Goal: Contribute content: Add original content to the website for others to see

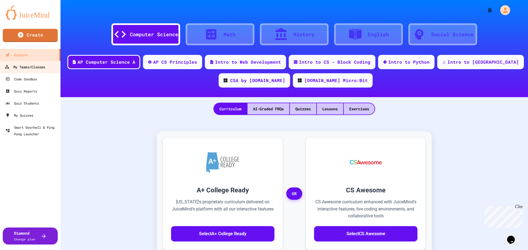
click at [31, 69] on div "My Teams/Classes" at bounding box center [25, 67] width 40 height 7
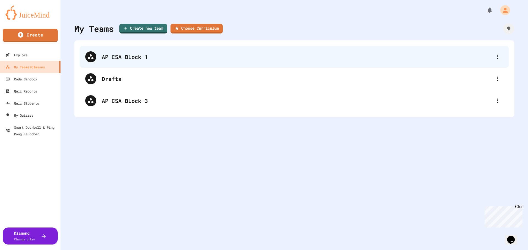
click at [140, 59] on div "AP CSA Block 1" at bounding box center [297, 57] width 390 height 8
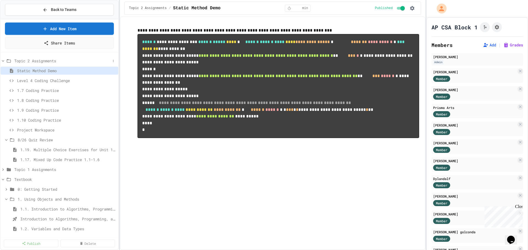
click at [2, 60] on icon at bounding box center [3, 61] width 5 height 5
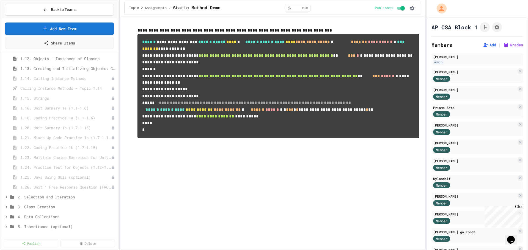
scroll to position [137, 0]
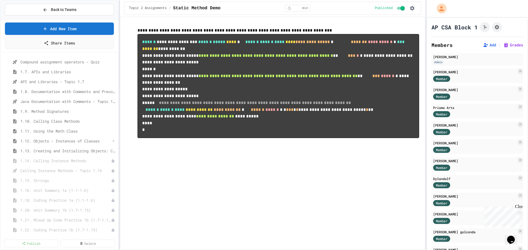
click at [74, 139] on span "1.12. Objects - Instances of Classes" at bounding box center [65, 141] width 90 height 6
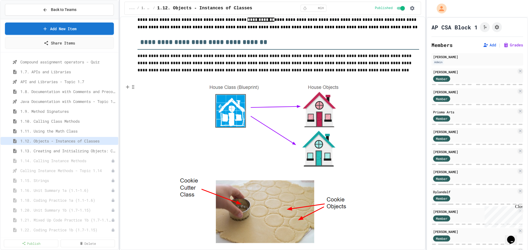
scroll to position [82, 0]
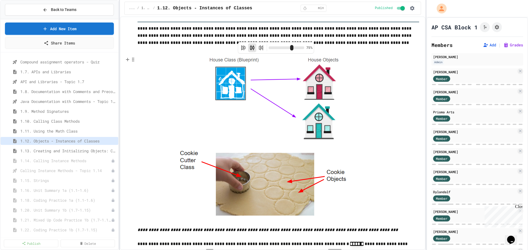
type input "**"
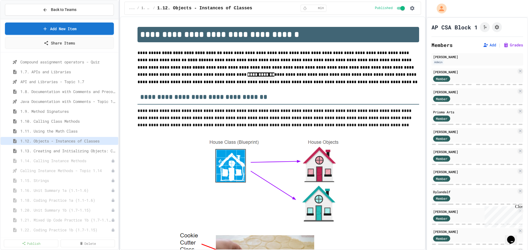
click at [79, 156] on div "1.13. Creating and Initializing Objects: Constructors" at bounding box center [60, 152] width 118 height 10
click at [80, 154] on div "1.13. Creating and Initializing Objects: Constructors" at bounding box center [60, 151] width 118 height 8
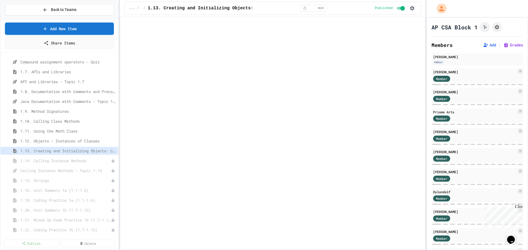
select select "***"
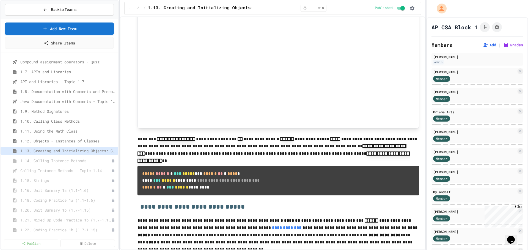
scroll to position [1389, 0]
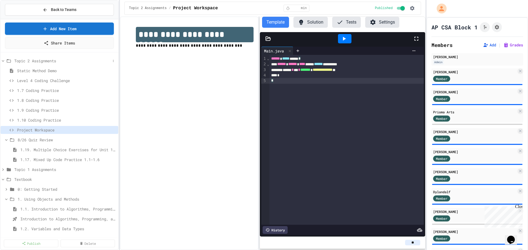
click at [4, 62] on icon at bounding box center [3, 61] width 5 height 5
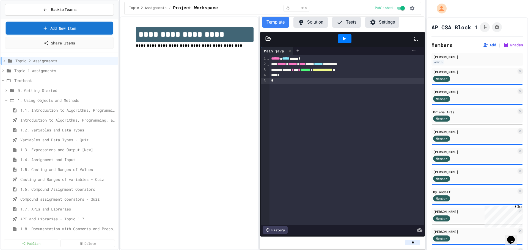
click at [43, 27] on icon at bounding box center [45, 28] width 5 height 6
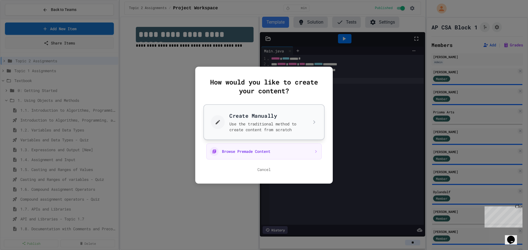
click at [229, 120] on button "Create Manually Use the traditional method to create content from scratch" at bounding box center [263, 122] width 121 height 36
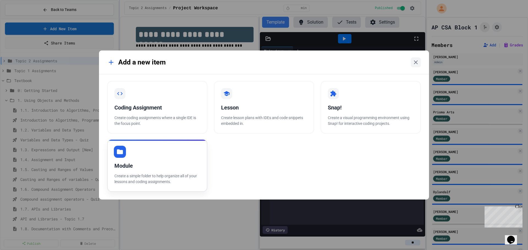
click at [158, 162] on div "Module" at bounding box center [157, 166] width 86 height 8
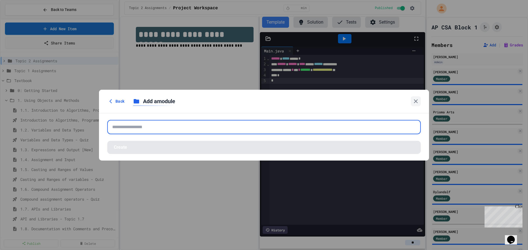
click at [191, 128] on input "text" at bounding box center [263, 127] width 313 height 14
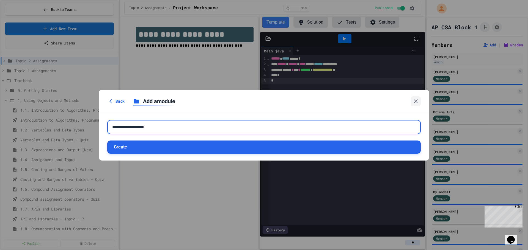
type input "**********"
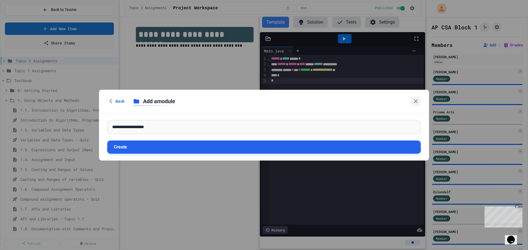
click at [231, 146] on button "Create" at bounding box center [263, 147] width 313 height 13
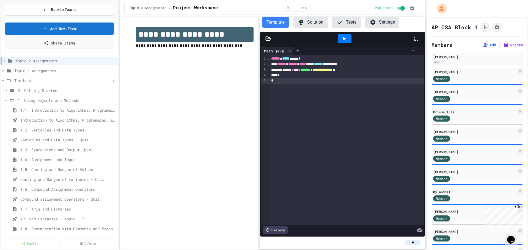
click at [2, 81] on icon at bounding box center [3, 80] width 5 height 5
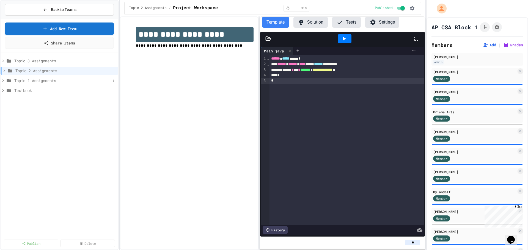
click at [27, 80] on span "Topic 1 Assignments" at bounding box center [62, 81] width 96 height 6
click at [5, 80] on icon at bounding box center [3, 80] width 5 height 5
click at [5, 62] on icon at bounding box center [3, 61] width 5 height 5
click at [26, 65] on div "Topic 3 Assignments" at bounding box center [60, 62] width 118 height 10
click at [26, 62] on span "Topic 3 Assignments" at bounding box center [62, 61] width 96 height 6
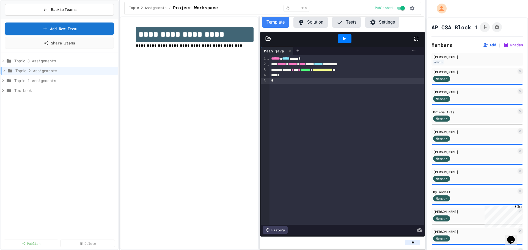
click at [26, 62] on span "Topic 3 Assignments" at bounding box center [65, 61] width 102 height 6
click at [67, 27] on link "Add New Item" at bounding box center [59, 27] width 99 height 13
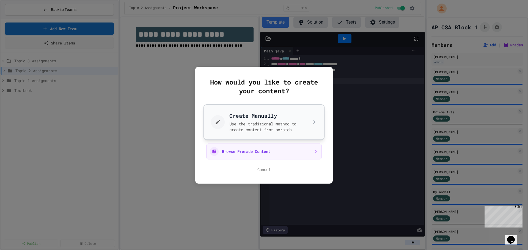
click at [254, 122] on button "Create Manually Use the traditional method to create content from scratch" at bounding box center [263, 122] width 121 height 36
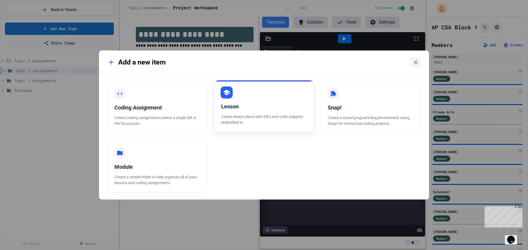
click at [266, 97] on div "Lesson Create lesson plans with IDEs and code snippets embedded in." at bounding box center [264, 106] width 100 height 53
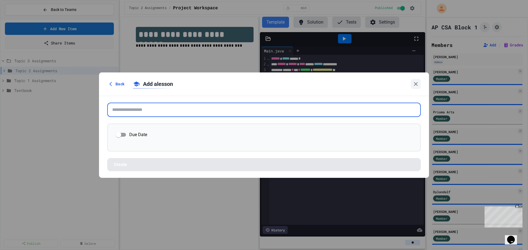
click at [198, 109] on input "text" at bounding box center [263, 110] width 313 height 14
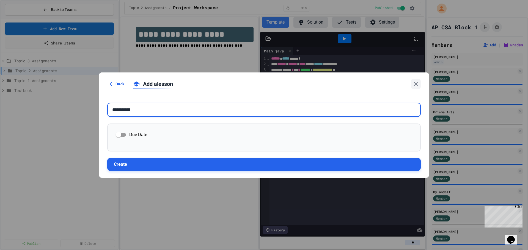
type input "**********"
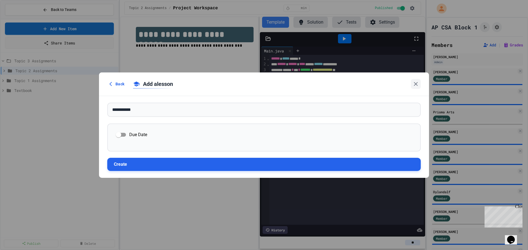
click at [166, 167] on button "Create" at bounding box center [263, 164] width 313 height 13
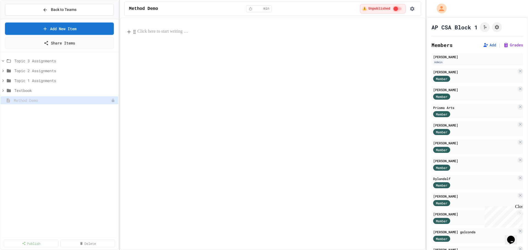
click at [241, 33] on p at bounding box center [277, 31] width 281 height 7
click at [339, 34] on p at bounding box center [277, 31] width 281 height 7
click at [126, 34] on button at bounding box center [128, 31] width 5 height 9
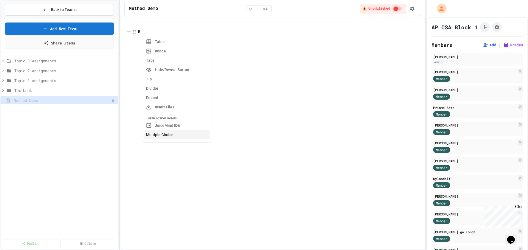
scroll to position [110, 0]
click at [189, 97] on button "JuiceMind IDE" at bounding box center [176, 98] width 65 height 9
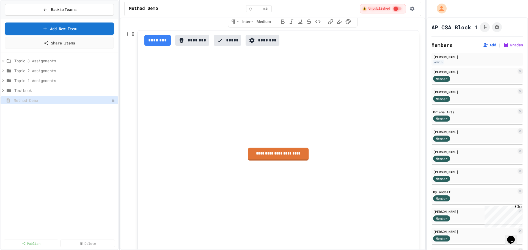
click at [279, 154] on link "**********" at bounding box center [278, 154] width 61 height 13
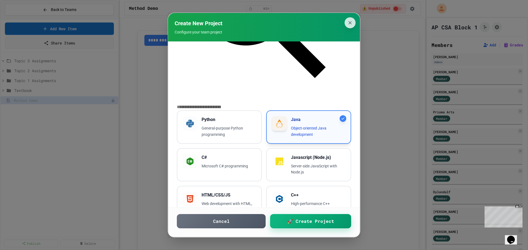
scroll to position [246, 0]
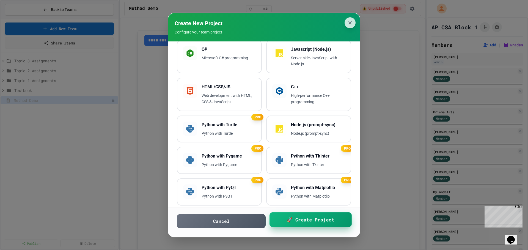
click at [286, 225] on link "🚀 Create Project" at bounding box center [310, 220] width 82 height 15
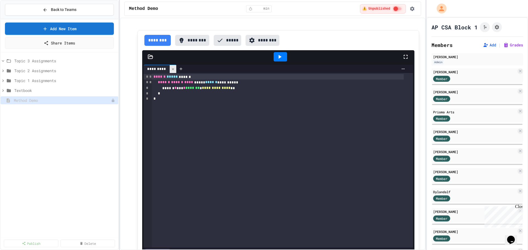
click at [172, 70] on icon at bounding box center [173, 69] width 4 height 4
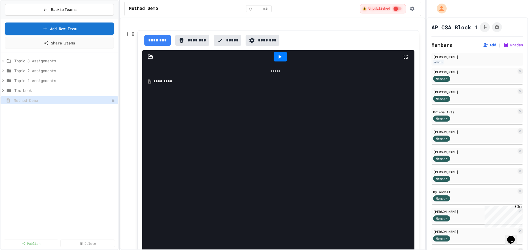
click at [164, 83] on div "*********" at bounding box center [279, 81] width 252 height 5
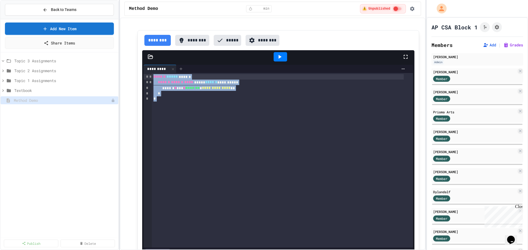
click at [181, 71] on icon at bounding box center [181, 69] width 4 height 4
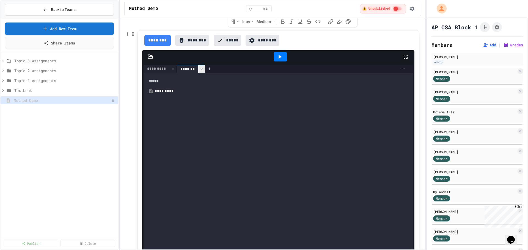
click at [201, 69] on icon at bounding box center [202, 69] width 4 height 4
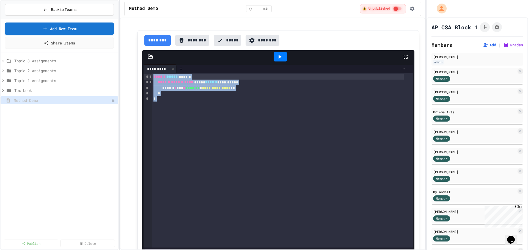
click at [149, 59] on icon at bounding box center [150, 57] width 5 height 4
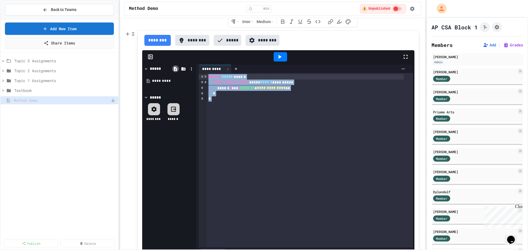
click at [173, 70] on icon at bounding box center [175, 69] width 5 height 5
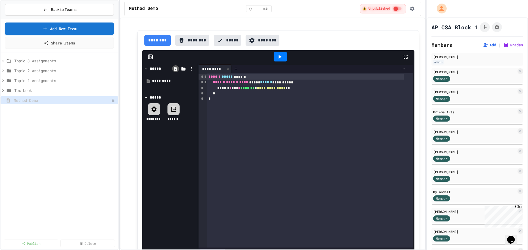
click at [173, 70] on icon at bounding box center [175, 69] width 5 height 5
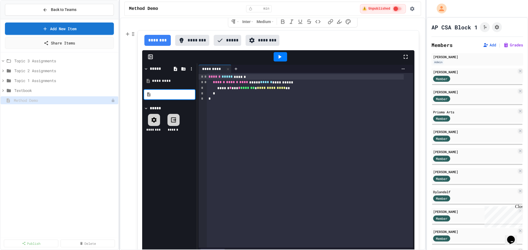
click at [178, 70] on div at bounding box center [184, 69] width 24 height 8
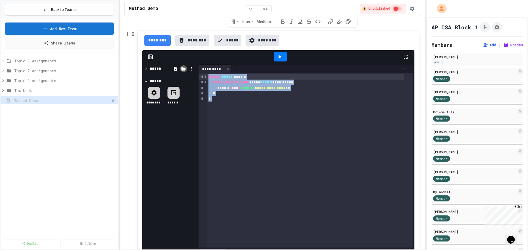
click at [181, 69] on icon at bounding box center [183, 68] width 4 height 3
click at [189, 70] on icon at bounding box center [191, 69] width 5 height 5
click at [383, 145] on li "**********" at bounding box center [408, 150] width 51 height 10
click at [145, 68] on icon at bounding box center [145, 69] width 5 height 5
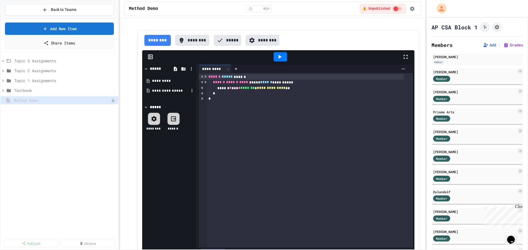
click at [163, 91] on div "**********" at bounding box center [170, 90] width 37 height 5
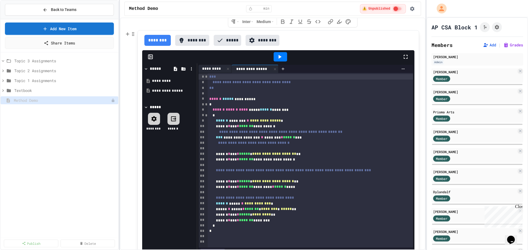
click at [212, 70] on div "*********" at bounding box center [211, 69] width 26 height 6
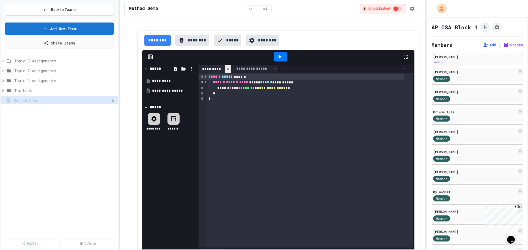
click at [226, 70] on icon at bounding box center [228, 69] width 4 height 4
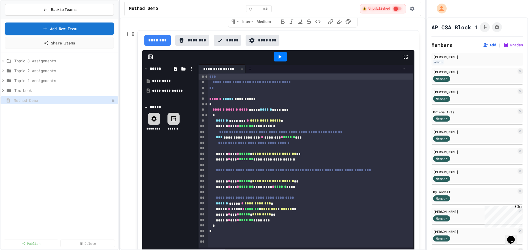
click at [276, 60] on div at bounding box center [280, 56] width 13 height 9
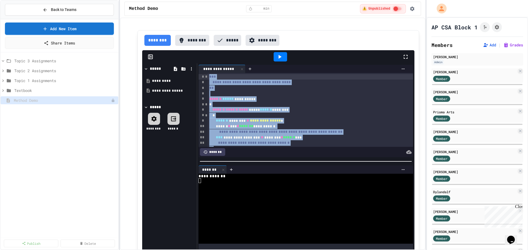
drag, startPoint x: 277, startPoint y: 161, endPoint x: 280, endPoint y: 186, distance: 25.5
click at [281, 193] on div "**********" at bounding box center [305, 162] width 217 height 196
click at [276, 168] on div at bounding box center [322, 170] width 172 height 4
click at [275, 161] on div at bounding box center [305, 161] width 217 height 5
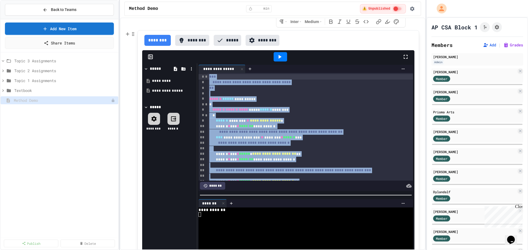
click at [276, 198] on div at bounding box center [305, 195] width 217 height 5
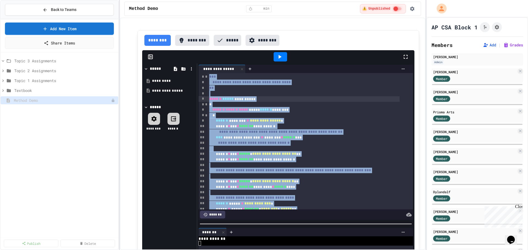
click at [295, 101] on div "**********" at bounding box center [304, 98] width 192 height 5
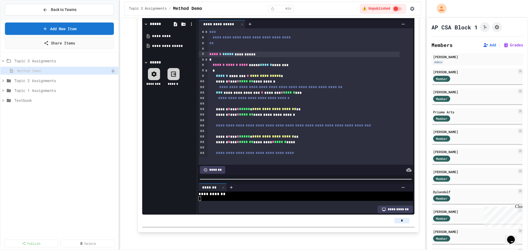
scroll to position [0, 0]
